Goal: Transaction & Acquisition: Book appointment/travel/reservation

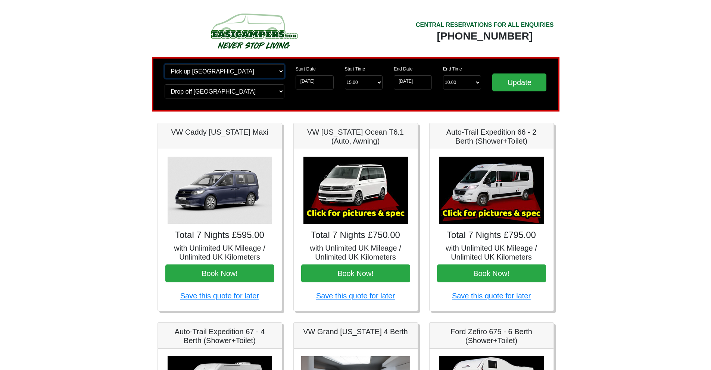
click at [245, 71] on select "Change pick up location? Pick up [GEOGRAPHIC_DATA] [GEOGRAPHIC_DATA] [GEOGRAPHI…" at bounding box center [225, 71] width 120 height 14
drag, startPoint x: 564, startPoint y: 37, endPoint x: 420, endPoint y: 27, distance: 144.6
click at [385, 28] on div "CENTRAL RESERVATIONS FOR ALL ENQUIRIES [PHONE_NUMBER]" at bounding box center [458, 33] width 204 height 47
drag, startPoint x: 421, startPoint y: 33, endPoint x: 549, endPoint y: 36, distance: 128.5
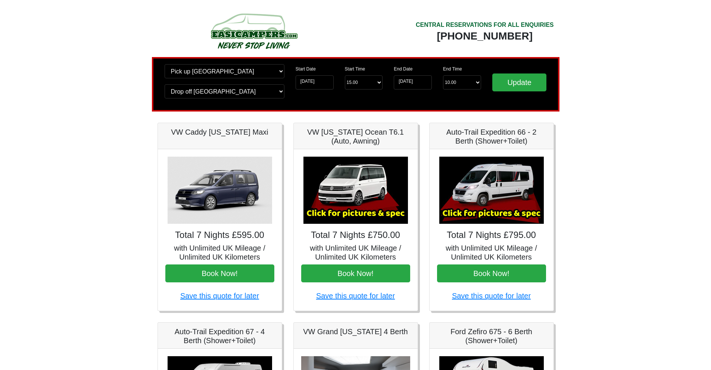
click at [542, 37] on div "[PHONE_NUMBER]" at bounding box center [485, 36] width 138 height 13
click at [589, 37] on body "CENTRAL RESERVATIONS FOR ALL ENQUIRIES [PHONE_NUMBER] Easicampers Booking : Sea…" at bounding box center [355, 372] width 711 height 745
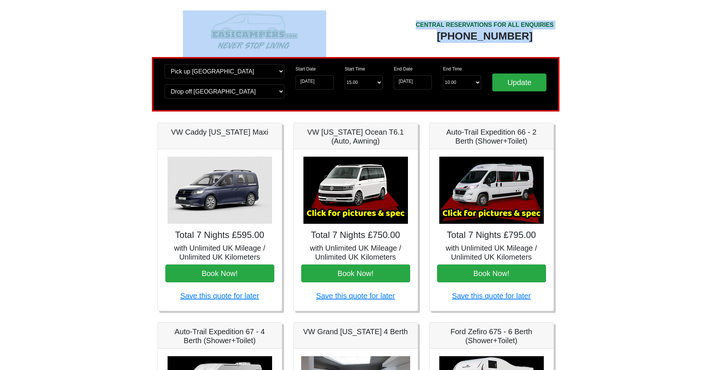
drag, startPoint x: 588, startPoint y: 37, endPoint x: 348, endPoint y: 31, distance: 240.6
click at [348, 31] on body "CENTRAL RESERVATIONS FOR ALL ENQUIRIES [PHONE_NUMBER] Easicampers Booking : Sea…" at bounding box center [355, 372] width 711 height 745
click at [365, 24] on div "CENTRAL RESERVATIONS FOR ALL ENQUIRIES [PHONE_NUMBER]" at bounding box center [458, 33] width 204 height 47
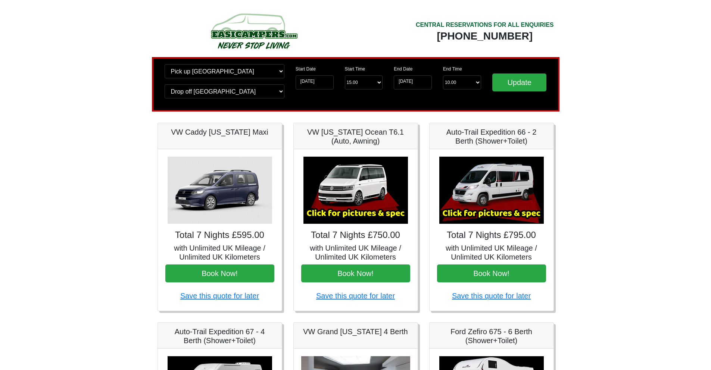
click at [131, 17] on body "CENTRAL RESERVATIONS FOR ALL ENQUIRIES [PHONE_NUMBER] Easicampers Booking : Sea…" at bounding box center [355, 372] width 711 height 745
click at [351, 202] on img at bounding box center [356, 190] width 105 height 67
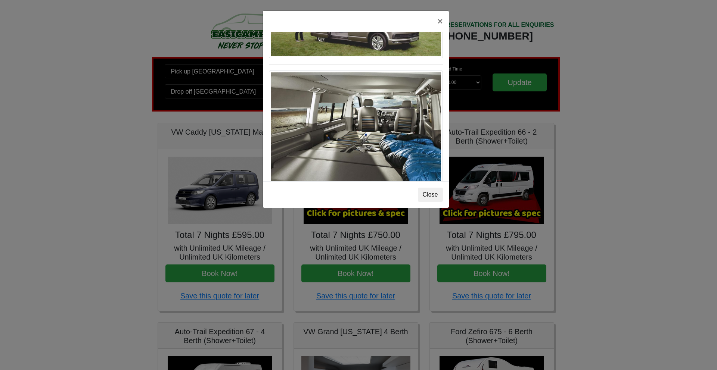
scroll to position [815, 0]
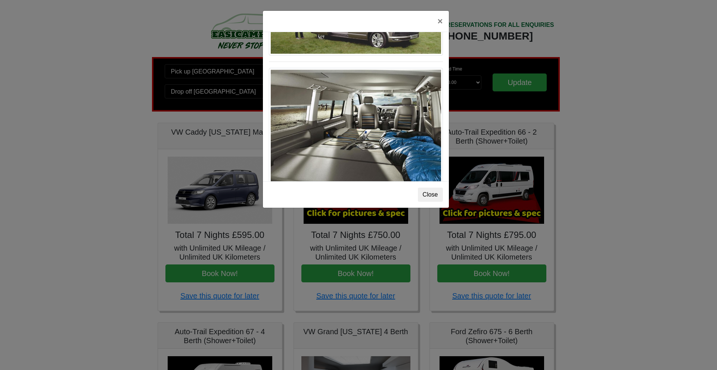
click at [129, 152] on div "× VW [US_STATE] Ocean T6 Spec TECHNICAL DATA Engine: Diesel Transmission: DSG A…" at bounding box center [358, 185] width 717 height 370
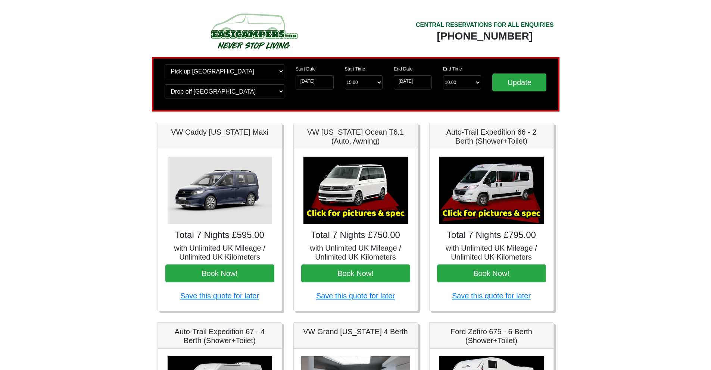
click at [484, 190] on img at bounding box center [492, 190] width 105 height 67
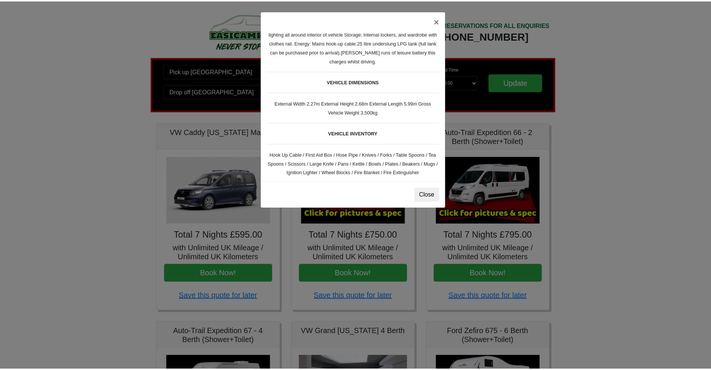
scroll to position [215, 0]
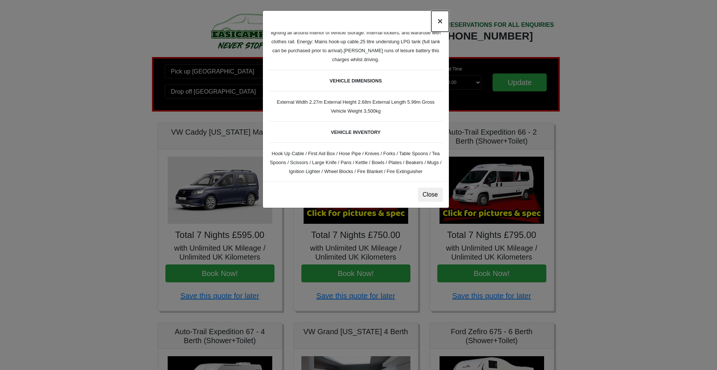
click at [442, 22] on button "×" at bounding box center [439, 21] width 17 height 21
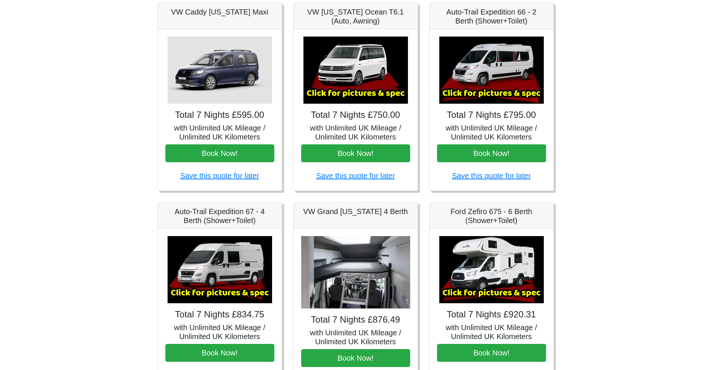
scroll to position [118, 0]
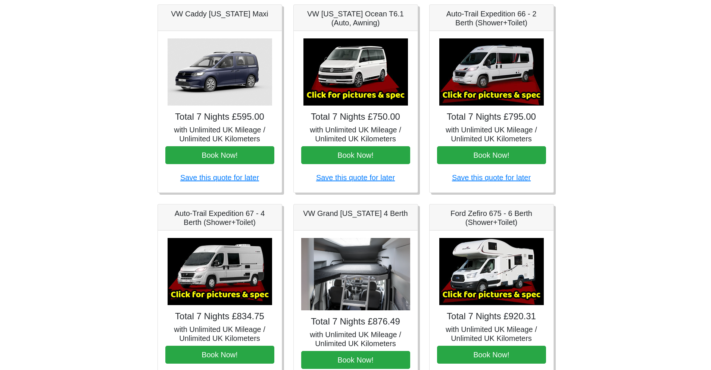
click at [232, 66] on img at bounding box center [220, 71] width 105 height 67
click at [323, 78] on img at bounding box center [356, 71] width 105 height 67
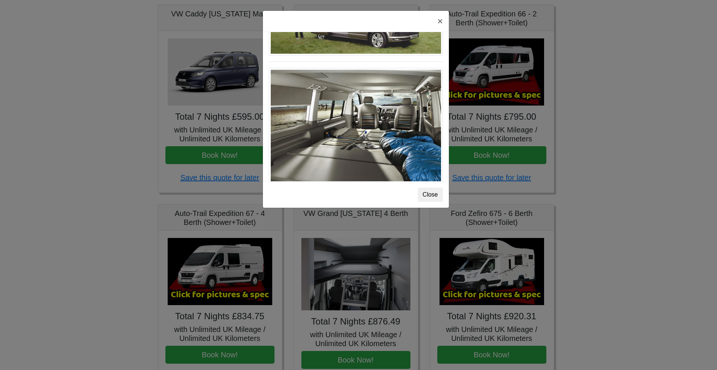
click at [511, 111] on div "× VW [US_STATE] Ocean T6 Spec TECHNICAL DATA Engine: Diesel Transmission: DSG A…" at bounding box center [358, 185] width 717 height 370
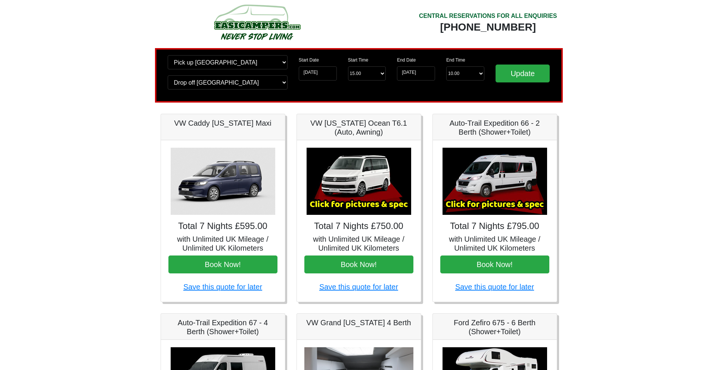
scroll to position [131, 0]
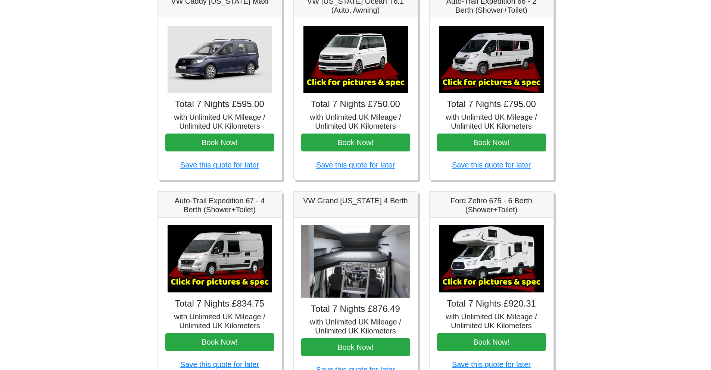
click at [226, 251] on img at bounding box center [220, 259] width 105 height 67
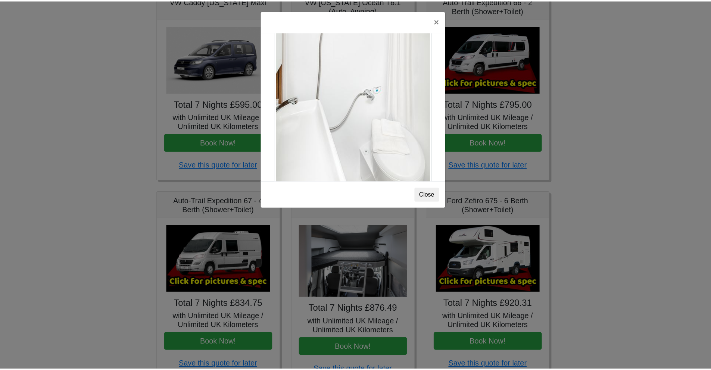
scroll to position [1020, 0]
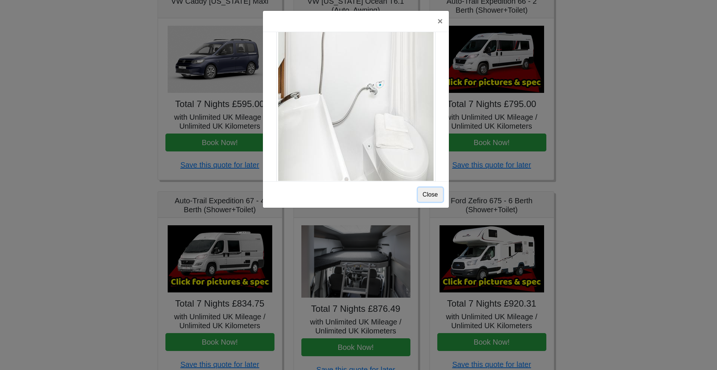
click at [429, 195] on button "Close" at bounding box center [430, 195] width 25 height 14
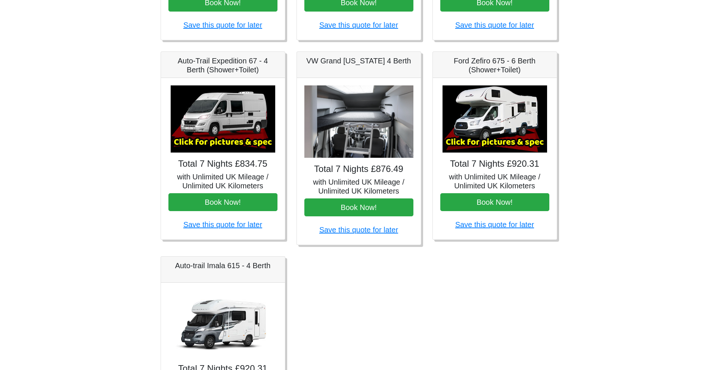
scroll to position [298, 0]
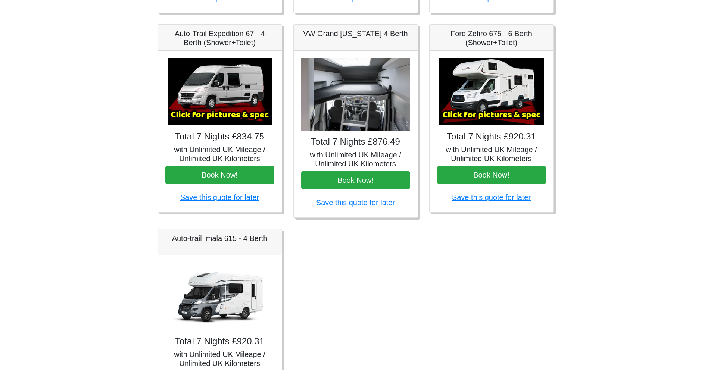
click at [220, 90] on img at bounding box center [220, 91] width 105 height 67
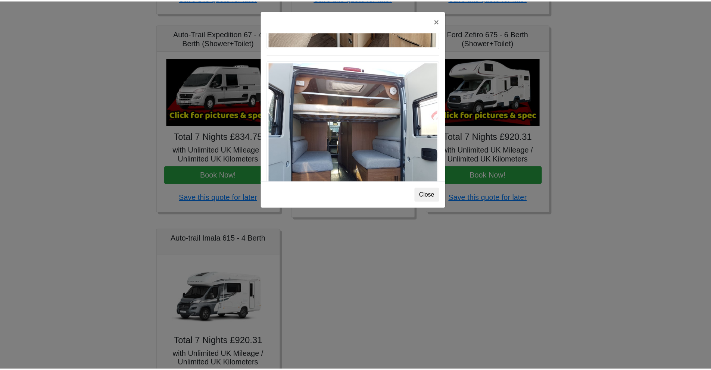
scroll to position [606, 0]
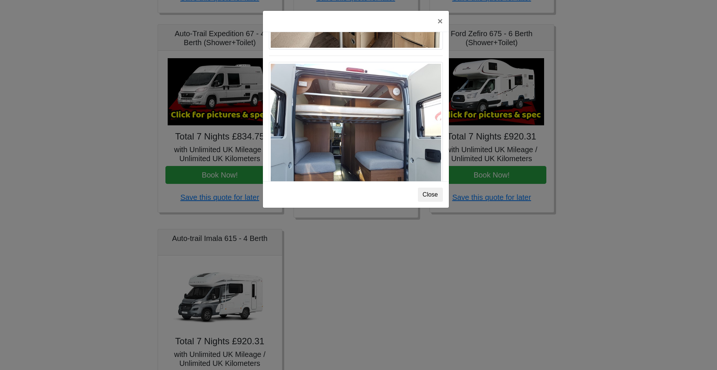
drag, startPoint x: 37, startPoint y: 133, endPoint x: 52, endPoint y: 132, distance: 15.7
click at [37, 133] on div "× Auto-trail Tribute 669 Spec TECHNICAL DATA Engine: Fiat Ducato 115bhp, 2 litr…" at bounding box center [358, 185] width 717 height 370
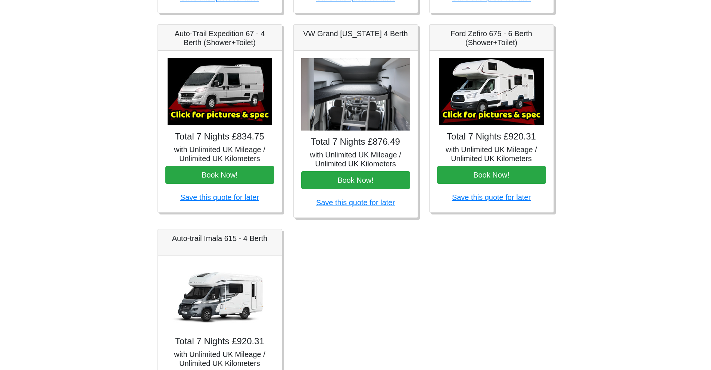
click at [359, 88] on img at bounding box center [355, 94] width 109 height 73
click at [359, 93] on img at bounding box center [355, 94] width 109 height 73
click at [356, 95] on img at bounding box center [355, 94] width 109 height 73
click at [359, 132] on div "Total 7 Nights £876.49 with Unlimited UK Mileage / Unlimited UK Kilometers Book…" at bounding box center [356, 134] width 124 height 167
click at [359, 124] on img at bounding box center [355, 94] width 109 height 73
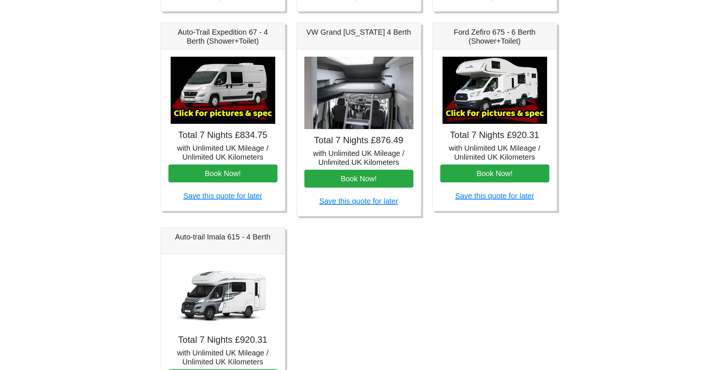
scroll to position [298, 0]
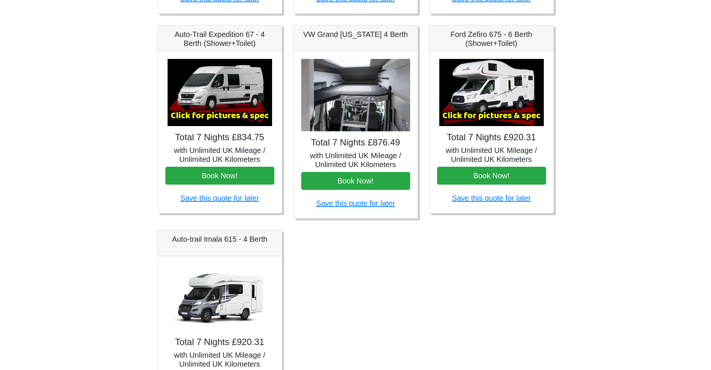
click at [508, 74] on img at bounding box center [492, 92] width 105 height 67
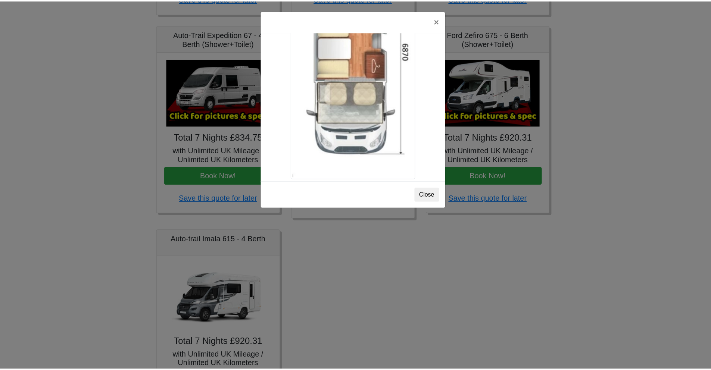
scroll to position [1335, 0]
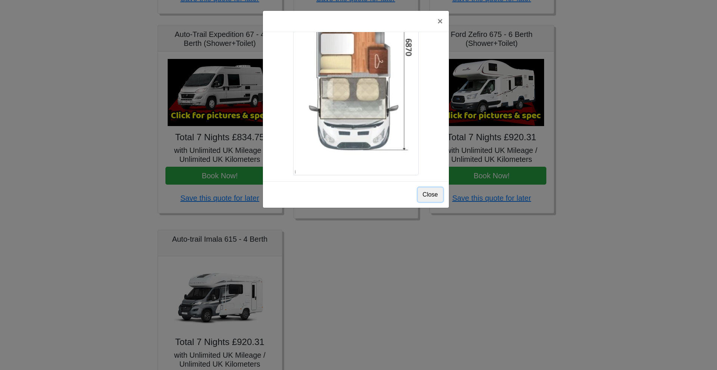
click at [436, 196] on button "Close" at bounding box center [430, 195] width 25 height 14
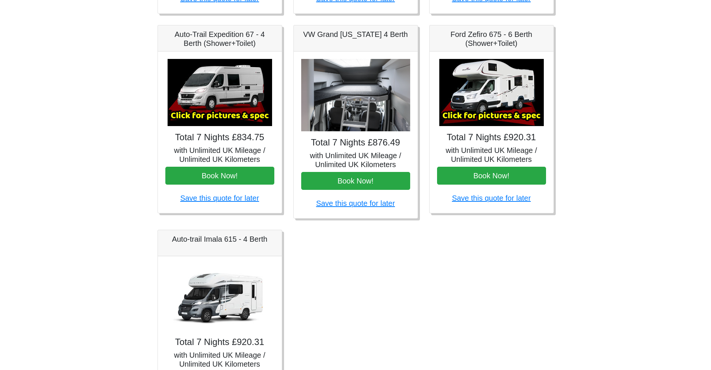
click at [230, 304] on img at bounding box center [220, 297] width 105 height 67
click at [232, 302] on img at bounding box center [220, 297] width 105 height 67
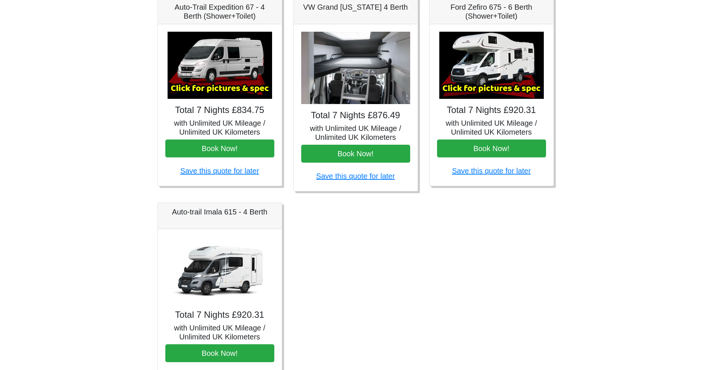
scroll to position [375, 0]
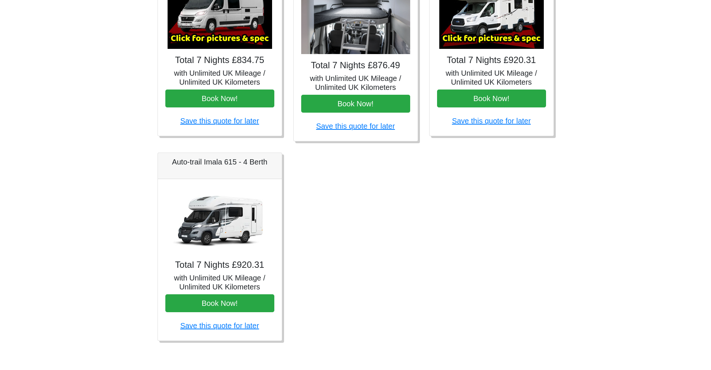
click at [215, 217] on img at bounding box center [220, 220] width 105 height 67
drag, startPoint x: 376, startPoint y: 224, endPoint x: 380, endPoint y: 222, distance: 4.2
click at [376, 224] on div "Fiat 500 3DR Manual Total 7 Nights £185.00 with Unlimited UK Mileage / Unlimite…" at bounding box center [356, 50] width 408 height 605
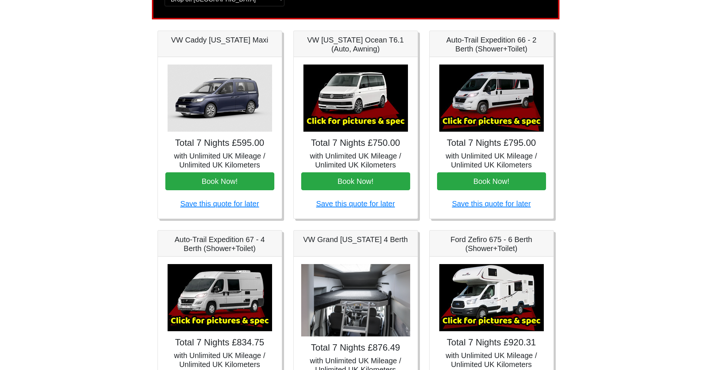
scroll to position [0, 0]
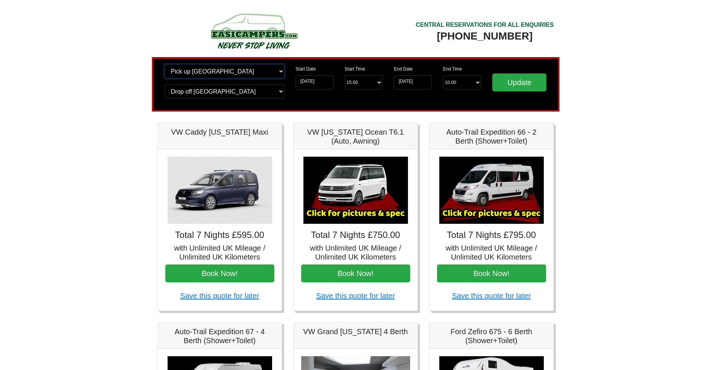
click at [261, 74] on select "Change pick up location? Pick up [GEOGRAPHIC_DATA] [GEOGRAPHIC_DATA] [GEOGRAPHI…" at bounding box center [225, 71] width 120 height 14
select select "EDI"
click at [223, 95] on select "Change drop off location? Drop off [GEOGRAPHIC_DATA] [GEOGRAPHIC_DATA] [GEOGRAP…" at bounding box center [225, 91] width 120 height 14
